Goal: Navigation & Orientation: Find specific page/section

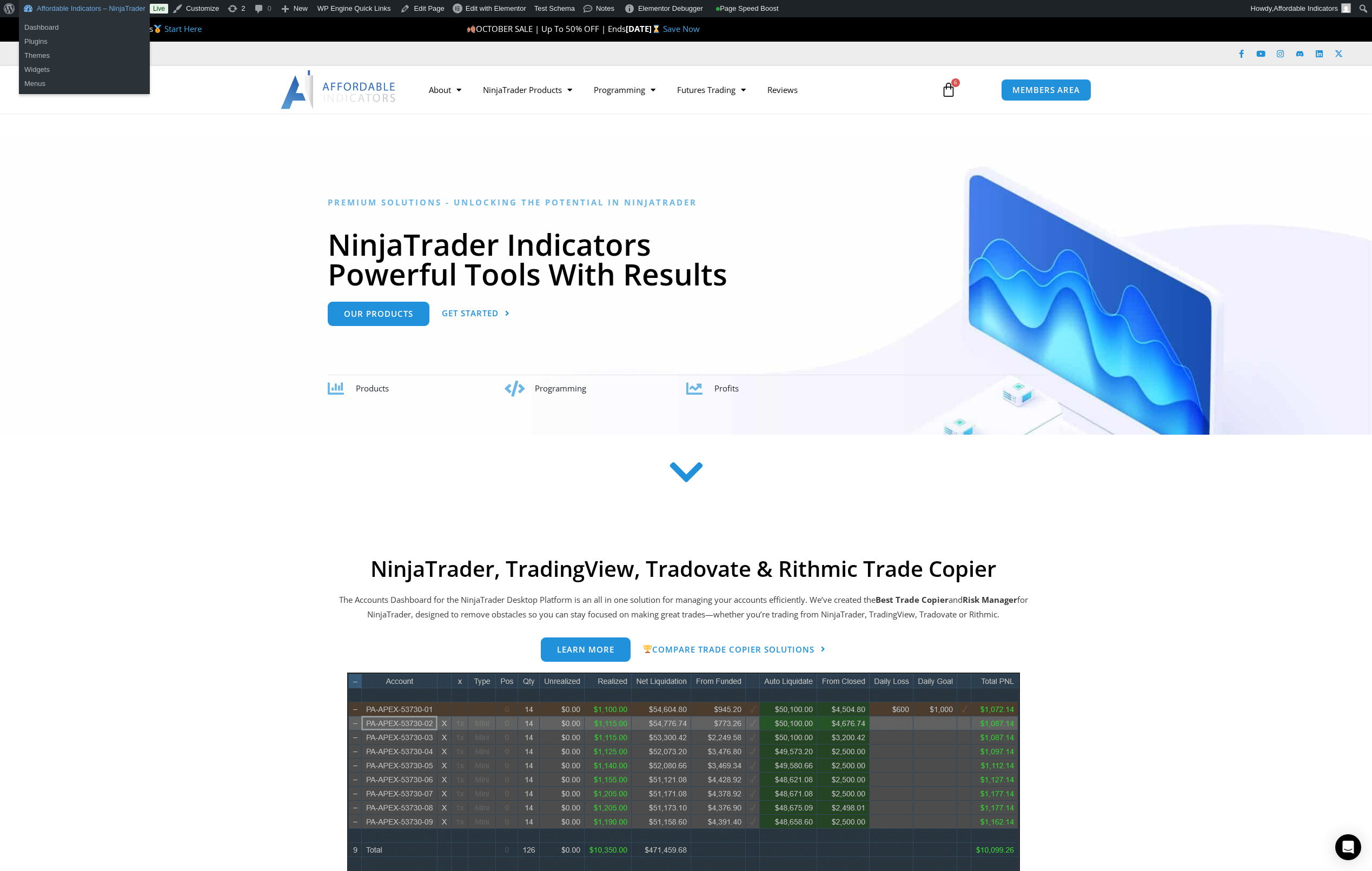
click at [117, 2] on link "Affordable Indicators – NinjaTrader" at bounding box center [84, 9] width 131 height 17
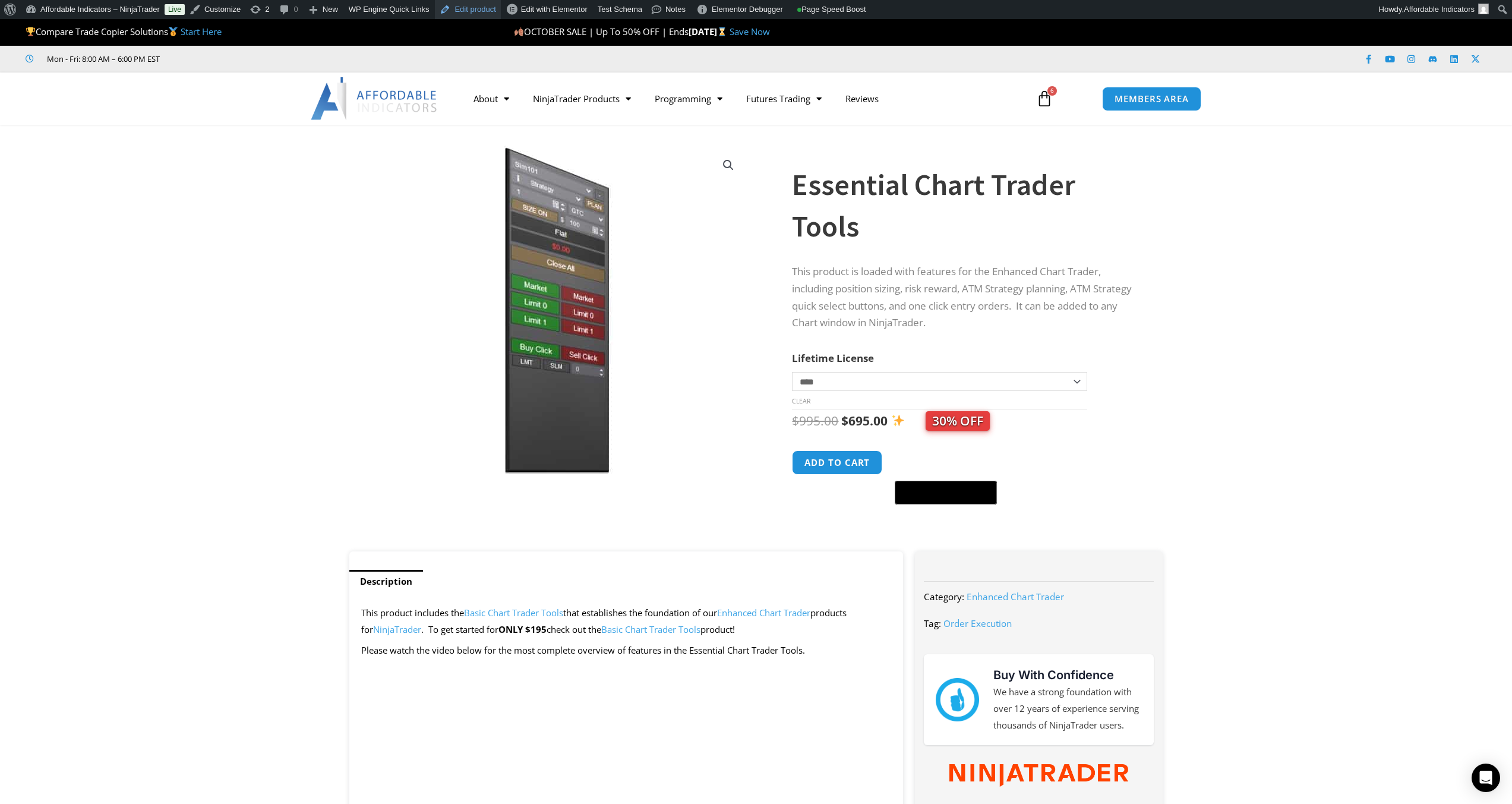
click at [471, 11] on link "Edit product" at bounding box center [467, 10] width 65 height 19
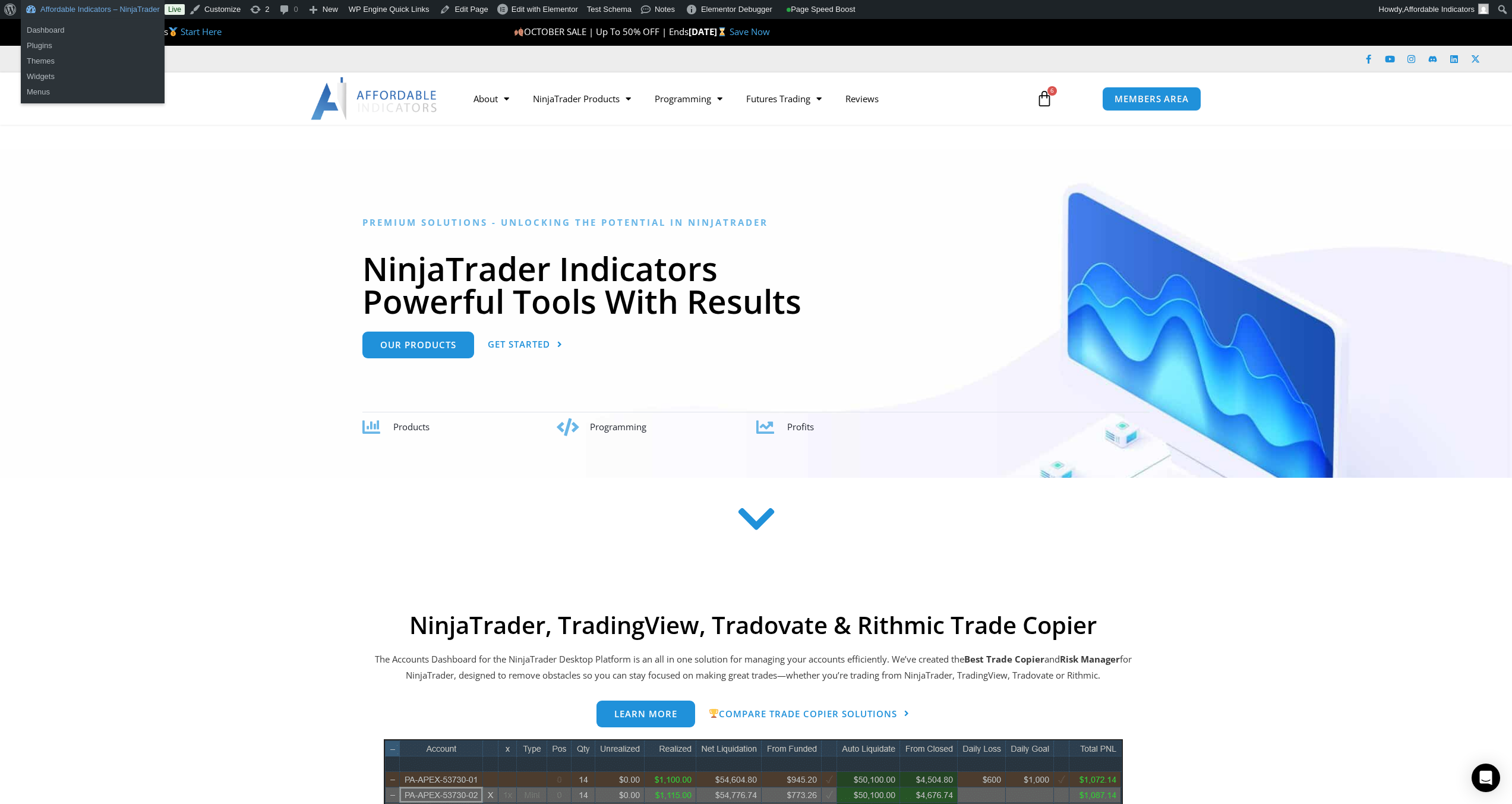
click at [91, 8] on link "Affordable Indicators – NinjaTrader" at bounding box center [93, 10] width 144 height 19
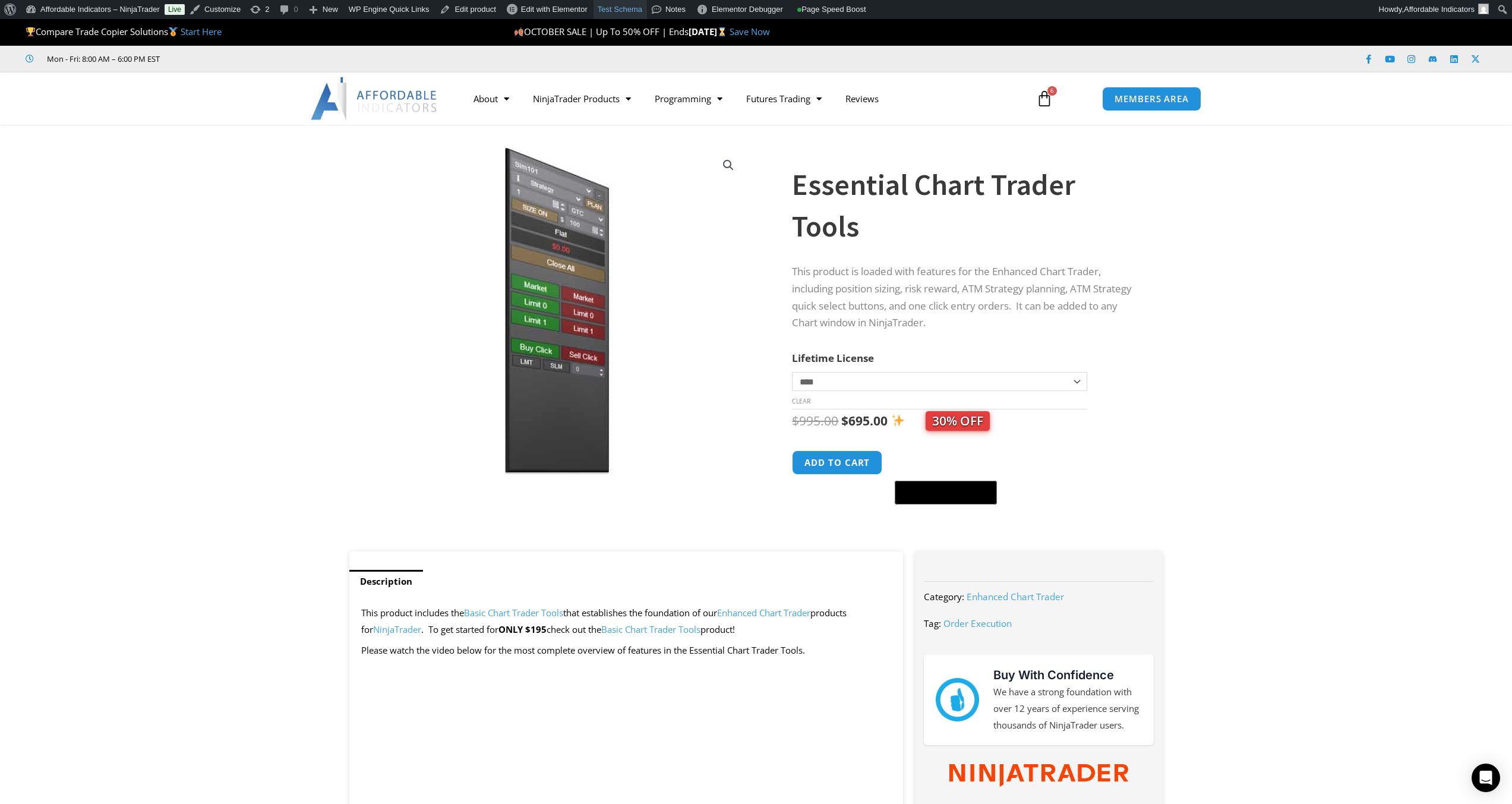
click at [625, 9] on link "Test Schema" at bounding box center [620, 10] width 54 height 19
click at [456, 9] on link "Edit product" at bounding box center [467, 10] width 65 height 19
